Goal: Find specific page/section: Find specific page/section

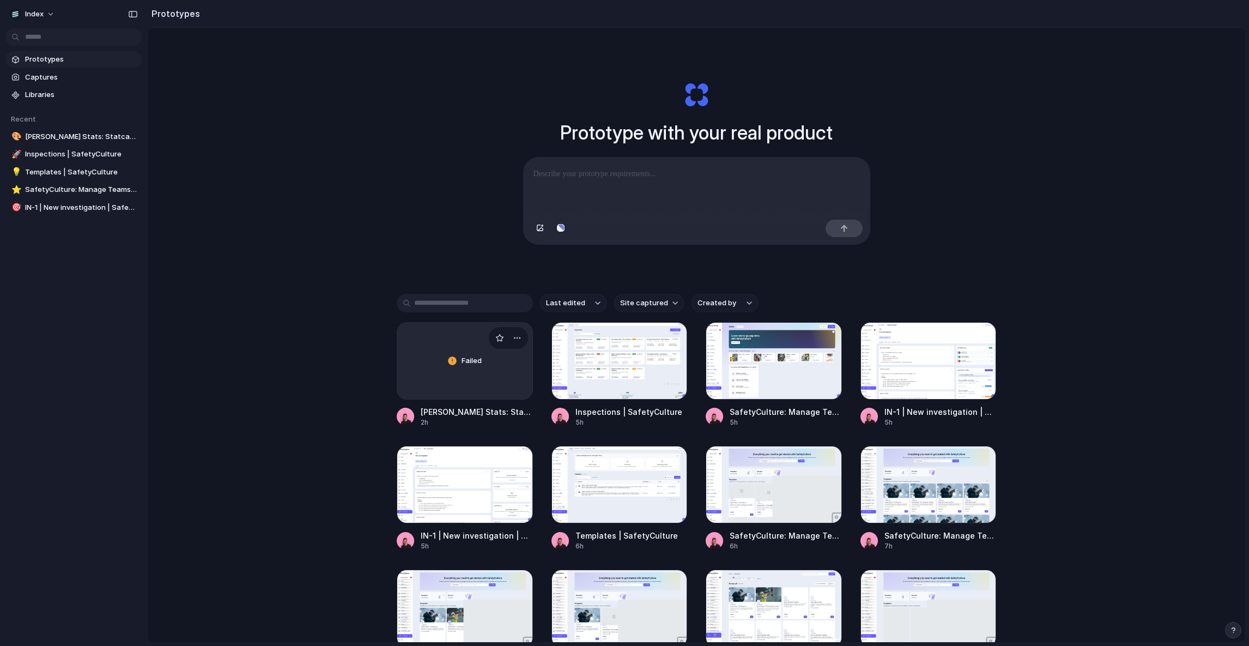
click at [482, 349] on div "Failed" at bounding box center [464, 361] width 135 height 76
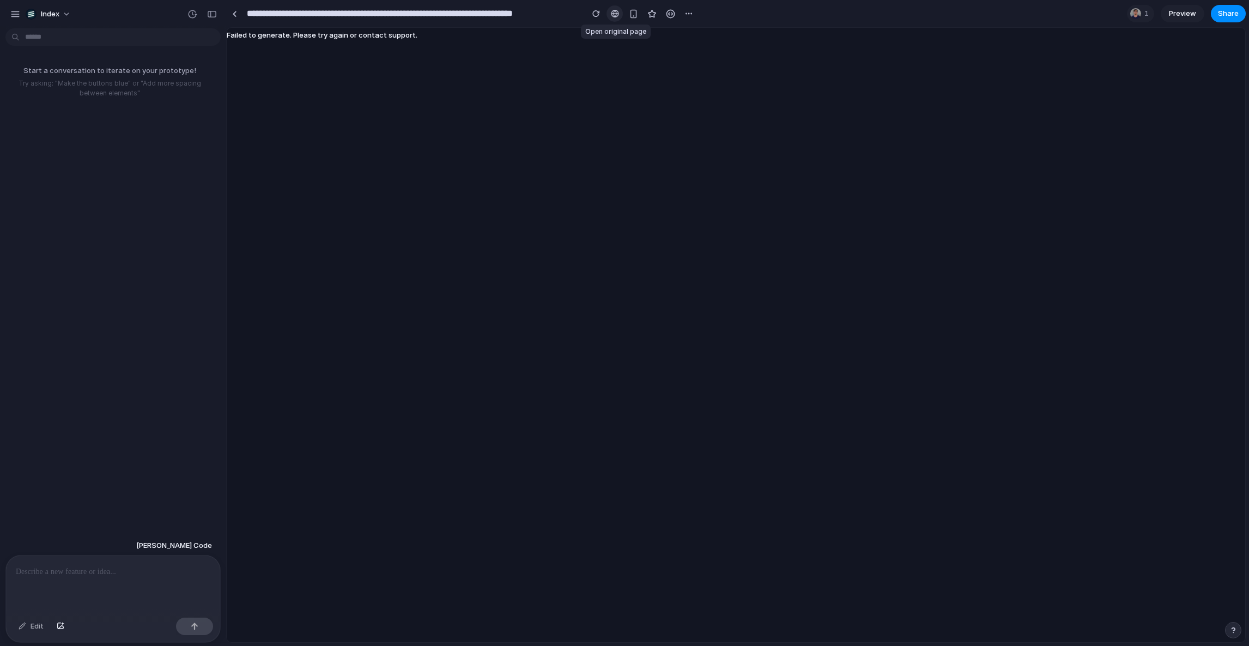
click at [609, 15] on link at bounding box center [614, 13] width 16 height 16
click at [231, 14] on link at bounding box center [234, 13] width 16 height 16
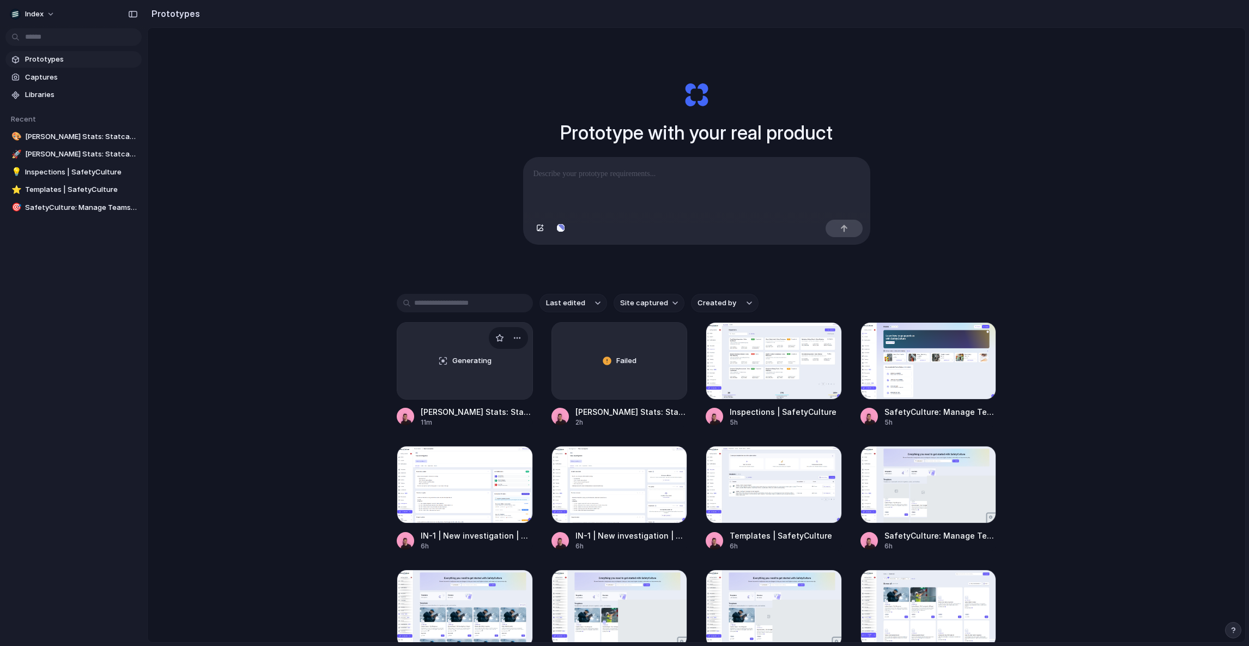
click at [465, 358] on span "Generating" at bounding box center [471, 360] width 39 height 11
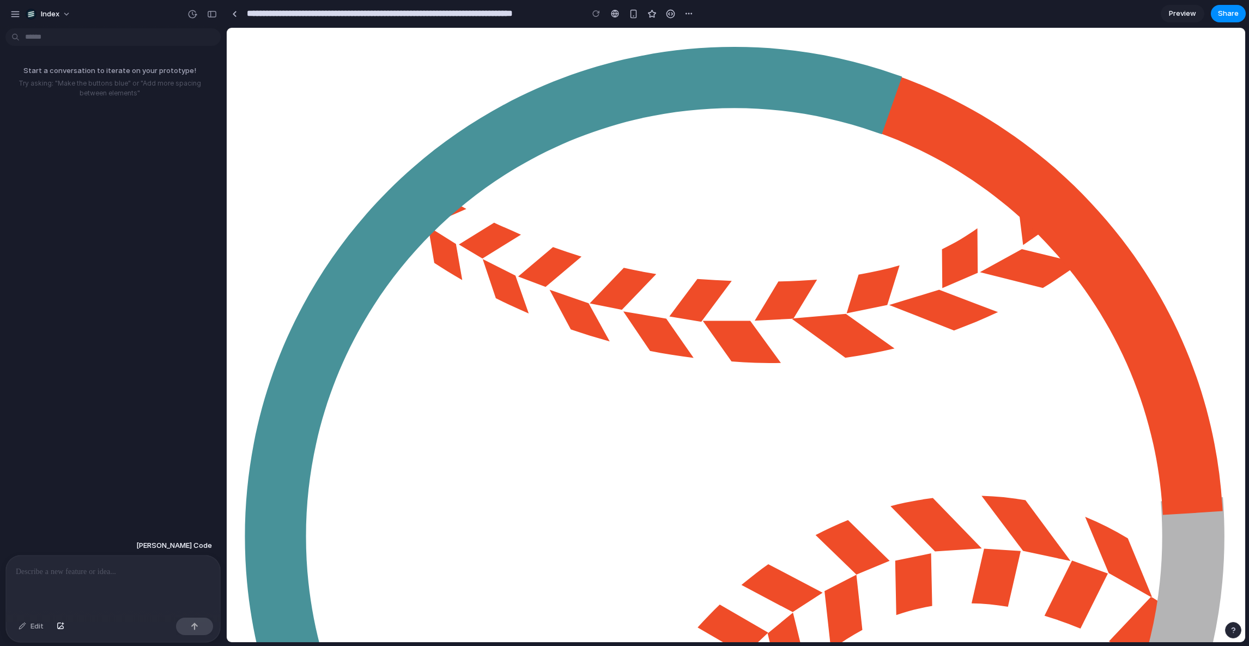
drag, startPoint x: 681, startPoint y: 389, endPoint x: 678, endPoint y: 330, distance: 58.9
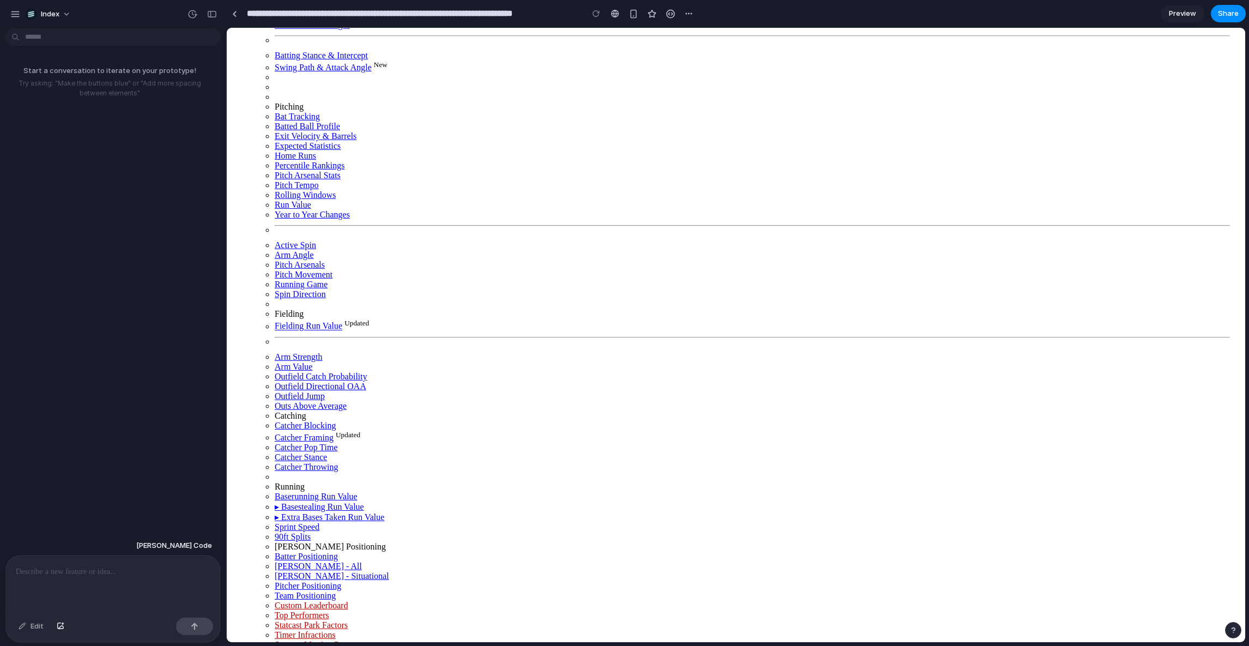
scroll to position [732, 0]
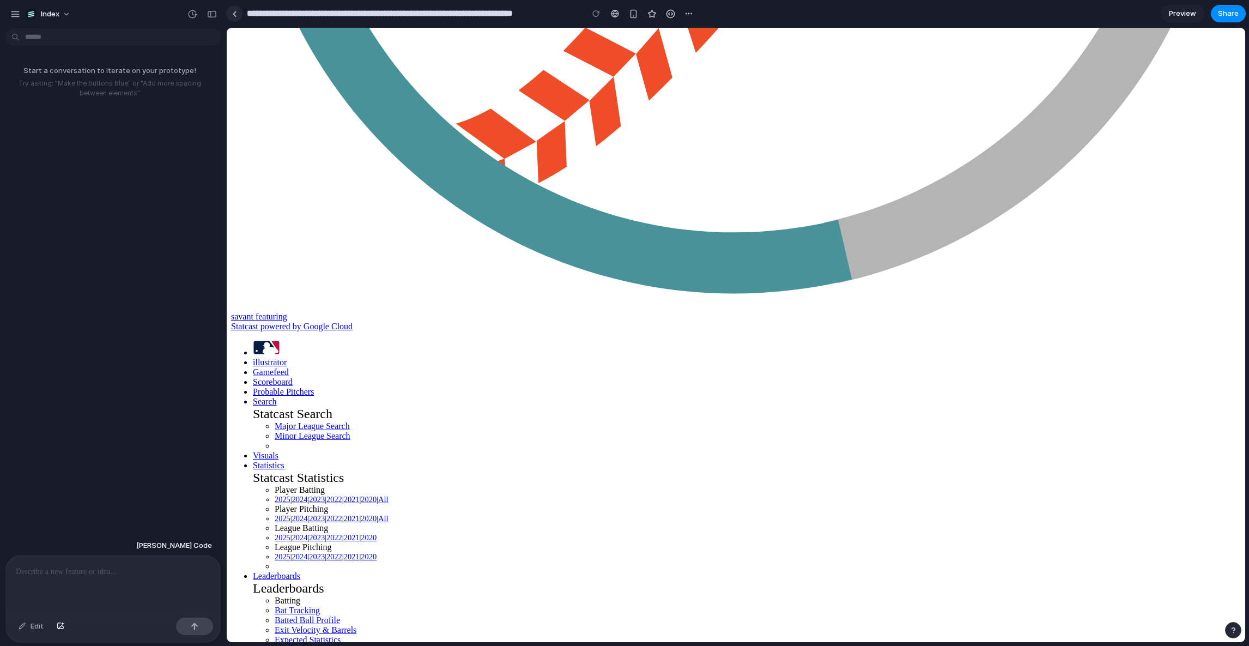
click at [235, 10] on link at bounding box center [234, 13] width 16 height 16
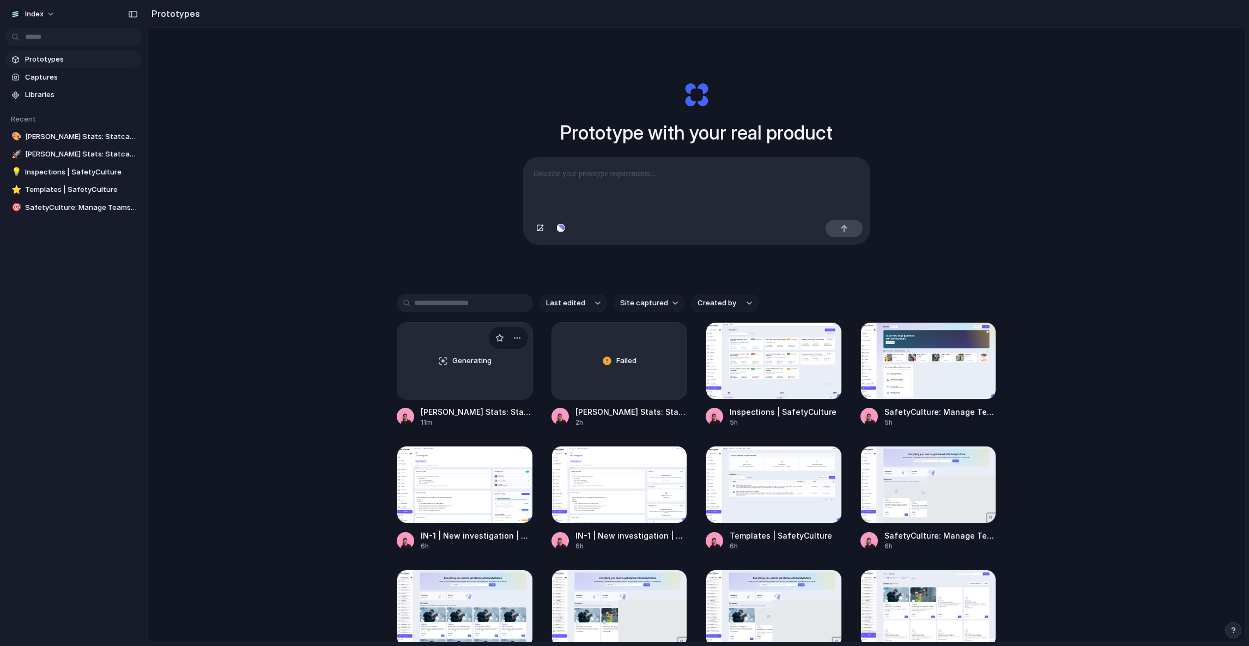
click at [430, 362] on div "Generating" at bounding box center [464, 361] width 135 height 76
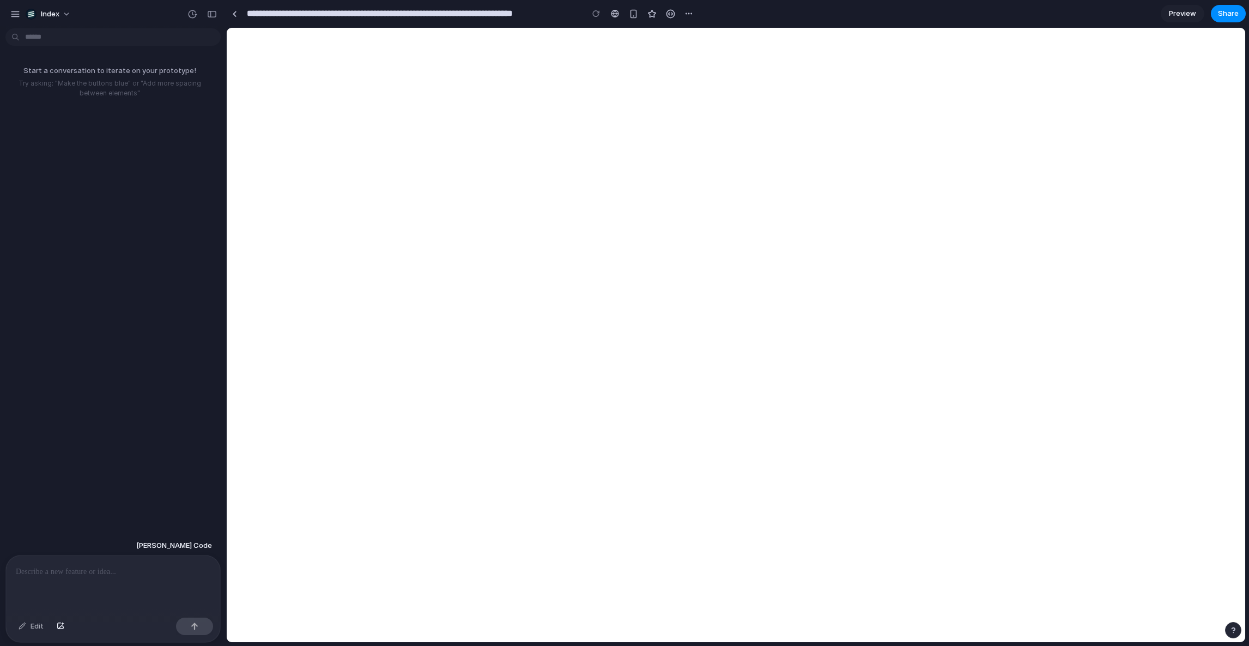
click at [162, 556] on div at bounding box center [113, 584] width 214 height 58
click at [159, 569] on p at bounding box center [113, 571] width 195 height 13
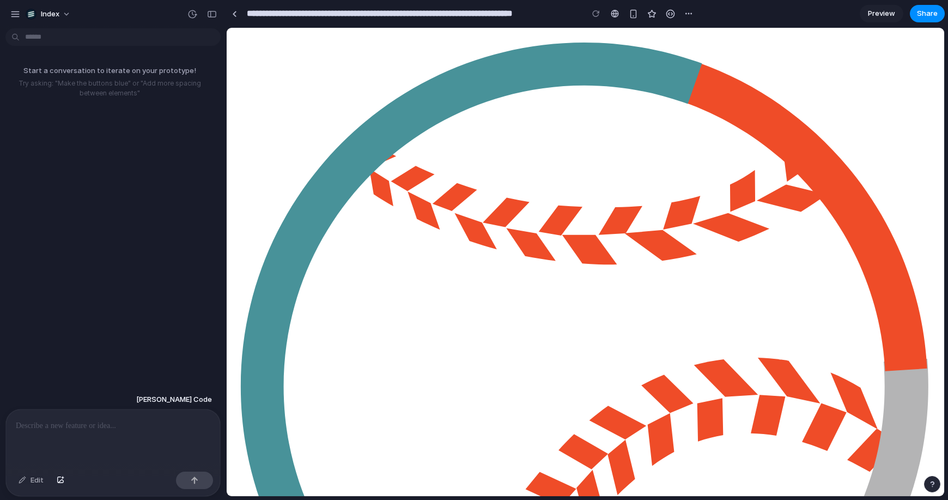
click at [65, 422] on p at bounding box center [113, 425] width 195 height 13
